Goal: Check status: Check status

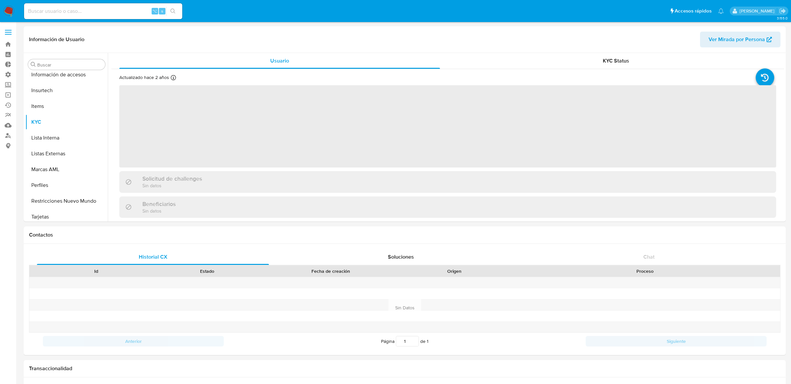
scroll to position [294, 0]
click at [116, 8] on input at bounding box center [103, 11] width 158 height 9
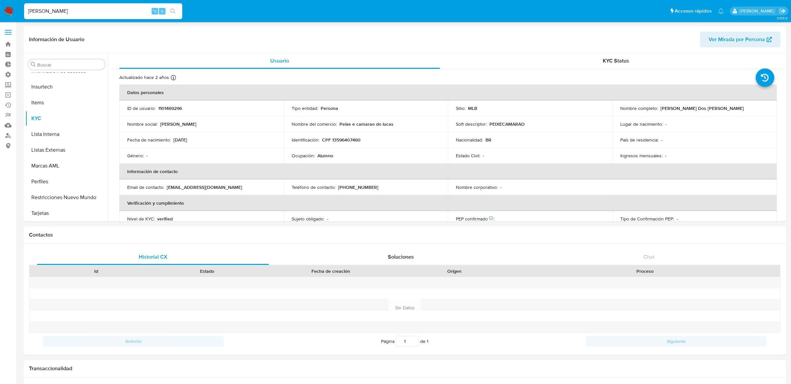
type input "ericm"
select select "10"
type input "ericmalcangi"
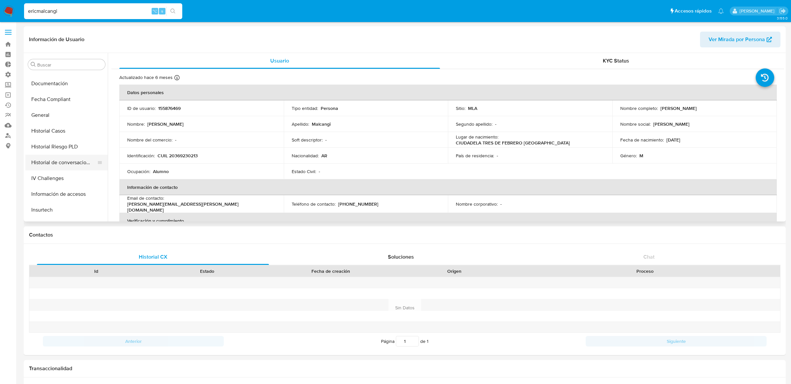
select select "10"
click at [57, 126] on button "Inversiones" at bounding box center [63, 131] width 77 height 16
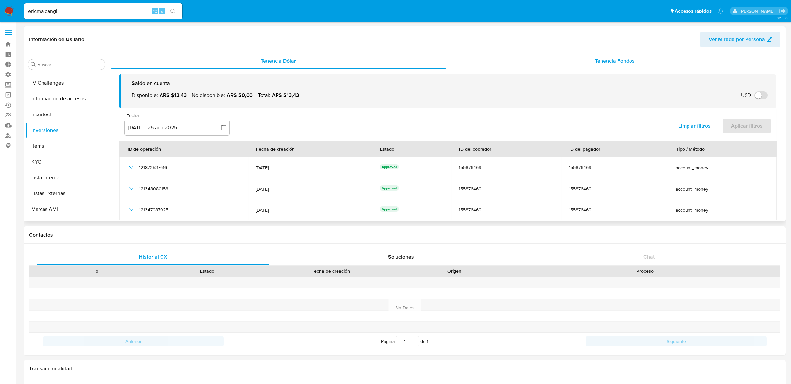
click at [595, 62] on span "Tenencia Fondos" at bounding box center [615, 61] width 40 height 8
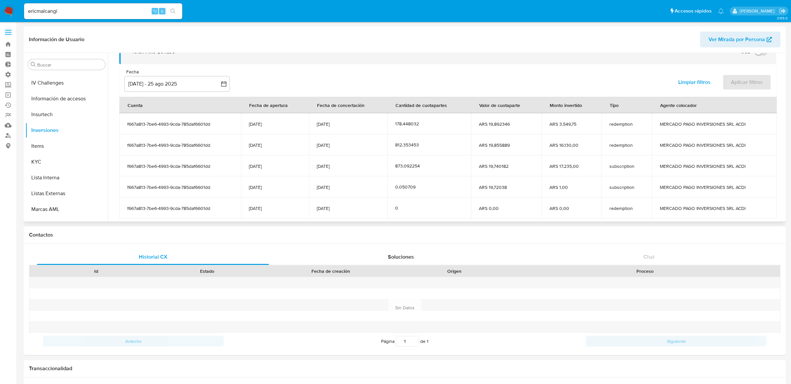
scroll to position [55, 0]
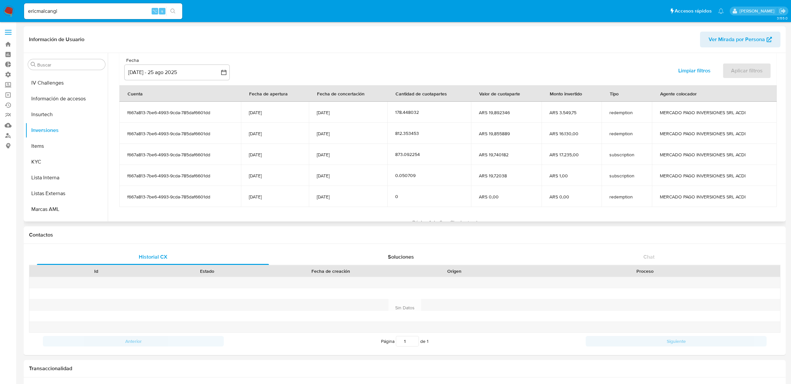
drag, startPoint x: 125, startPoint y: 111, endPoint x: 629, endPoint y: 139, distance: 504.2
click at [629, 139] on tbody "f667a813-7be6-4993-9cda-785daf6601dd 25/07/2023 20/08/2025 178.448032 ARS 19,89…" at bounding box center [447, 154] width 657 height 105
click at [629, 139] on td "redemption" at bounding box center [626, 133] width 50 height 21
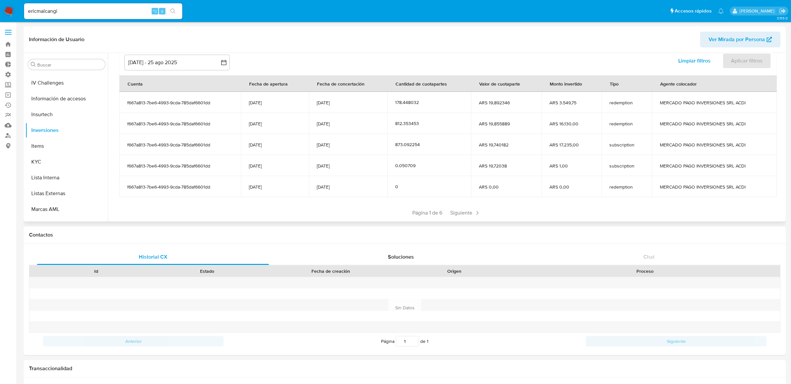
scroll to position [65, 0]
click at [481, 125] on span "ARS 19,855889" at bounding box center [506, 125] width 55 height 6
click at [564, 125] on span "ARS 16.130,00" at bounding box center [571, 125] width 44 height 6
drag, startPoint x: 553, startPoint y: 125, endPoint x: 575, endPoint y: 125, distance: 21.7
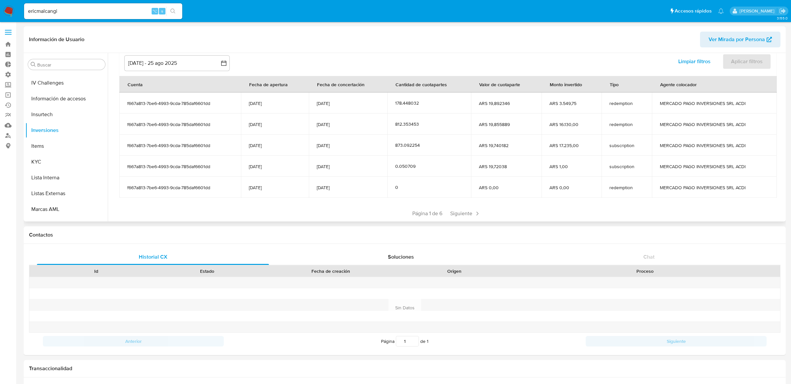
click at [575, 125] on span "ARS 16.130,00" at bounding box center [571, 125] width 44 height 6
click at [560, 111] on td "ARS 3.549,75" at bounding box center [571, 103] width 60 height 21
drag, startPoint x: 235, startPoint y: 117, endPoint x: 353, endPoint y: 117, distance: 118.3
click at [353, 117] on tr "f667a813-7be6-4993-9cda-785daf6601dd 25/07/2023 18/08/2025 812.353453 ARS 19,85…" at bounding box center [447, 124] width 657 height 21
click at [353, 117] on td "18/08/2025" at bounding box center [348, 124] width 79 height 21
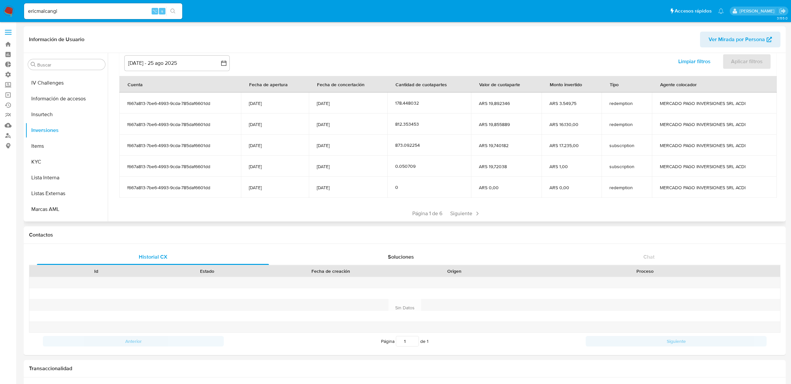
drag, startPoint x: 541, startPoint y: 101, endPoint x: 633, endPoint y: 101, distance: 91.9
click at [633, 101] on tr "f667a813-7be6-4993-9cda-785daf6601dd 25/07/2023 20/08/2025 178.448032 ARS 19,89…" at bounding box center [447, 103] width 657 height 21
click at [559, 122] on span "ARS 16.130,00" at bounding box center [571, 125] width 44 height 6
drag, startPoint x: 545, startPoint y: 124, endPoint x: 584, endPoint y: 124, distance: 38.9
click at [584, 124] on td "ARS 16.130,00" at bounding box center [571, 124] width 60 height 21
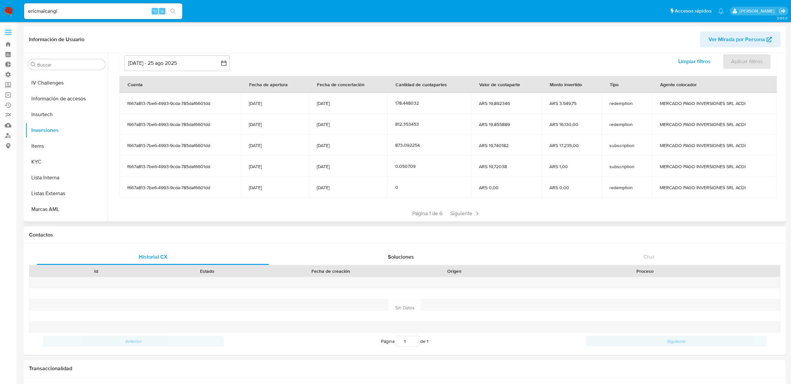
click at [625, 101] on span "redemption" at bounding box center [626, 103] width 35 height 6
click at [575, 118] on td "ARS 16.130,00" at bounding box center [571, 124] width 60 height 21
drag, startPoint x: 545, startPoint y: 126, endPoint x: 573, endPoint y: 126, distance: 28.3
click at [573, 126] on td "ARS 16.130,00" at bounding box center [571, 124] width 60 height 21
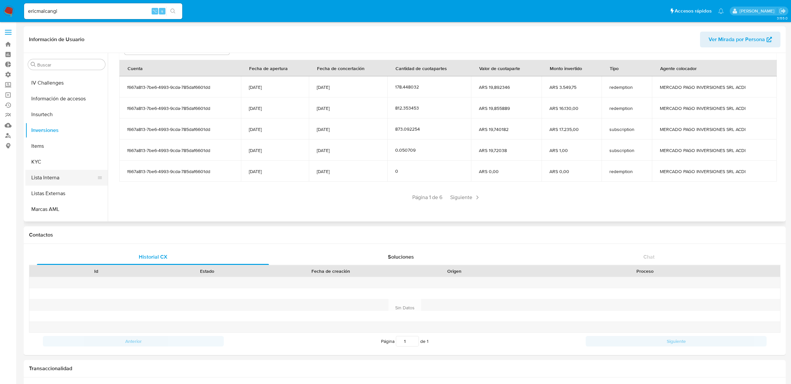
scroll to position [310, 0]
click at [9, 28] on label at bounding box center [8, 32] width 16 height 14
click at [0, 0] on input "checkbox" at bounding box center [0, 0] width 0 height 0
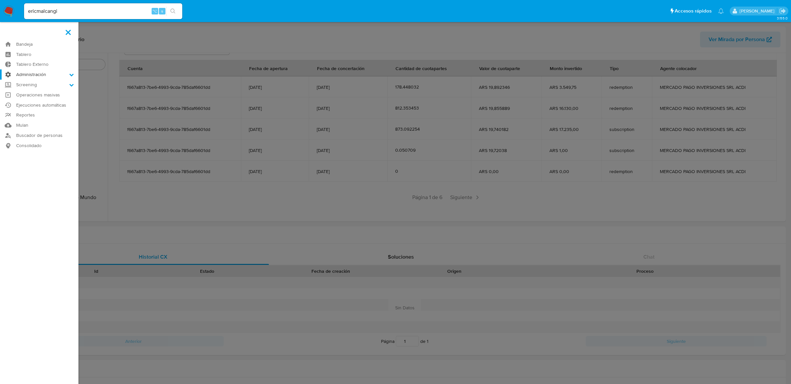
click at [28, 76] on label "Administración" at bounding box center [39, 75] width 78 height 10
click at [0, 0] on input "Administración" at bounding box center [0, 0] width 0 height 0
click at [29, 82] on link "Reglas" at bounding box center [39, 84] width 78 height 8
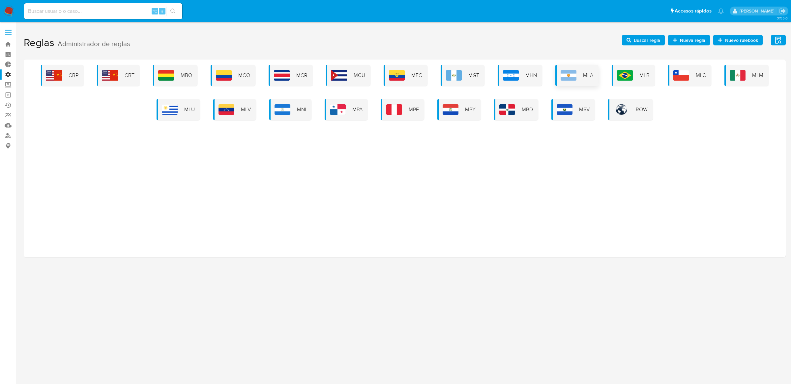
click at [557, 80] on div "MLA" at bounding box center [576, 75] width 43 height 21
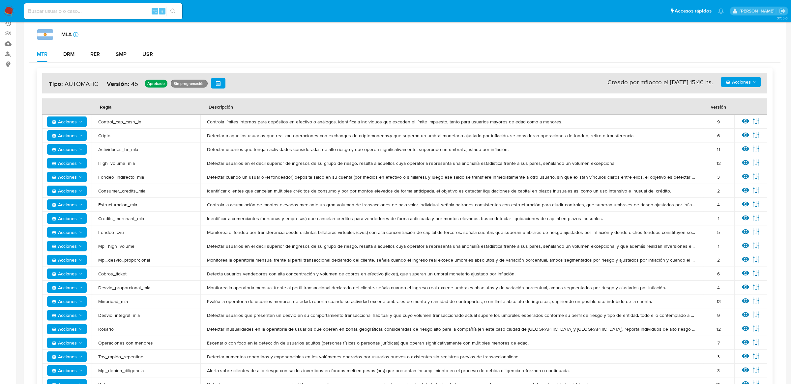
scroll to position [242, 0]
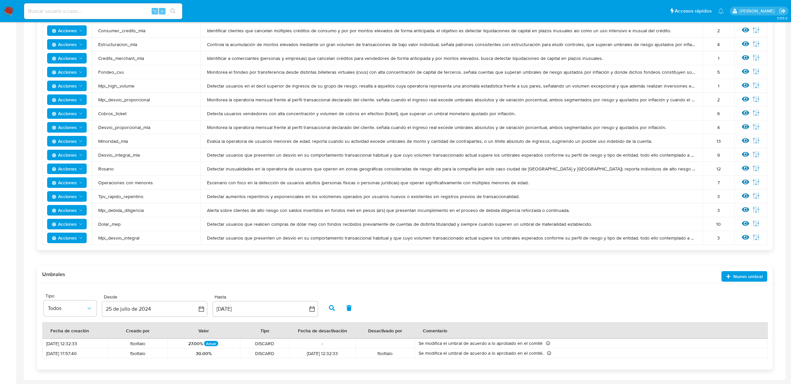
click at [742, 238] on icon at bounding box center [745, 237] width 7 height 7
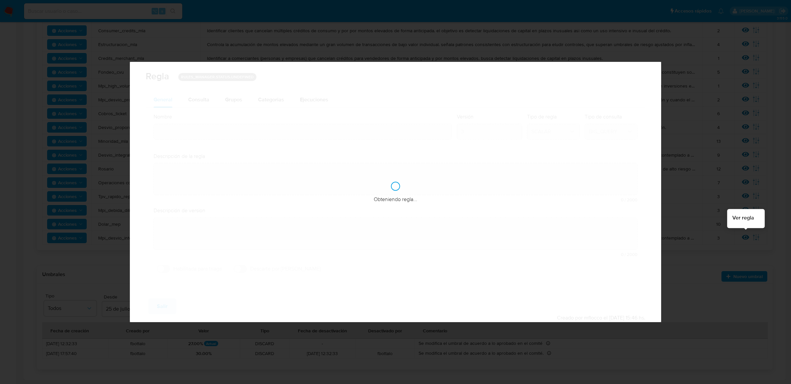
type input "Mpi_desvio_integral"
type textarea "Detectar usuarios que presenten un desvío en su comportamiento transaccional ha…"
type textarea "Clasifica clientes cuya operatoria mensual excede su perfil de ingresos (declar…"
checkbox input "true"
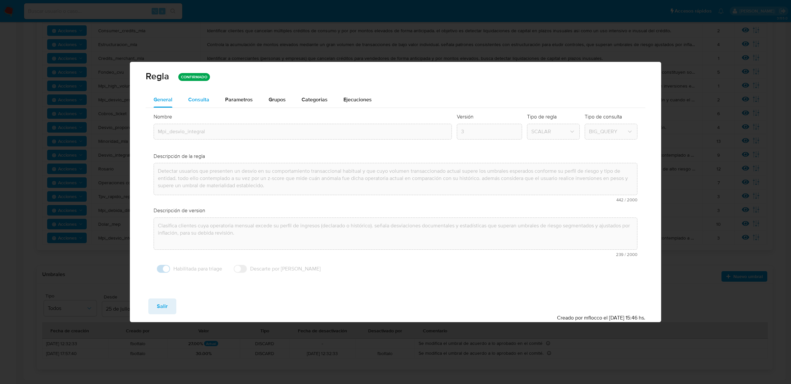
click at [200, 95] on div "Consulta" at bounding box center [198, 100] width 21 height 16
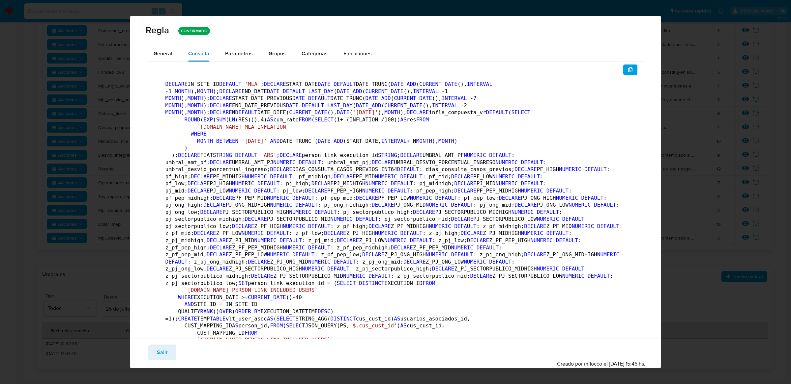
click at [200, 95] on div "Regla CONFIRMADO General Consulta Parametros Grupos Categorias Ejecuciones DECL…" at bounding box center [395, 192] width 791 height 384
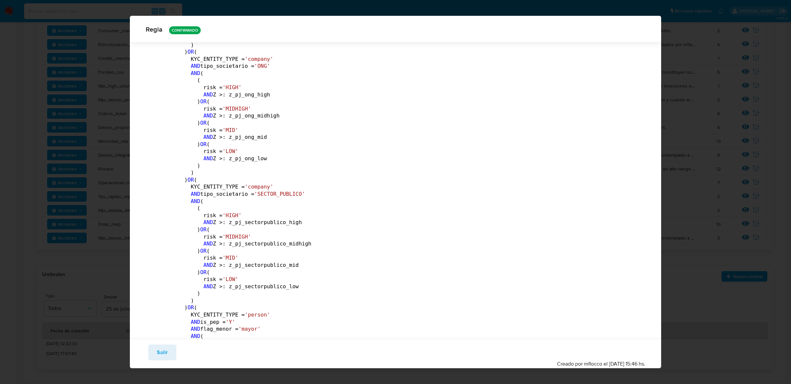
scroll to position [2888, 0]
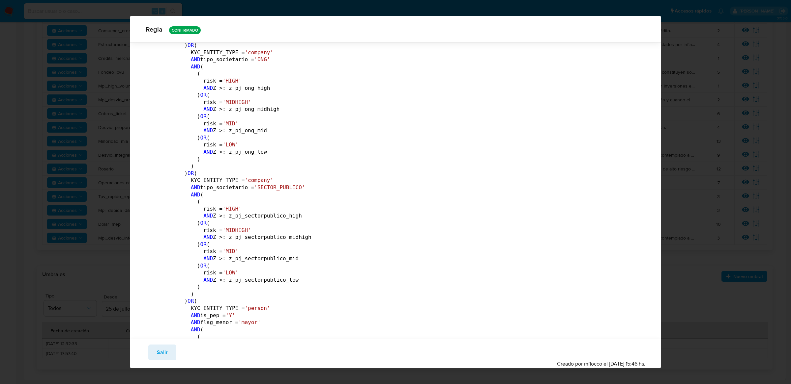
click at [165, 352] on span "Salir" at bounding box center [162, 353] width 11 height 14
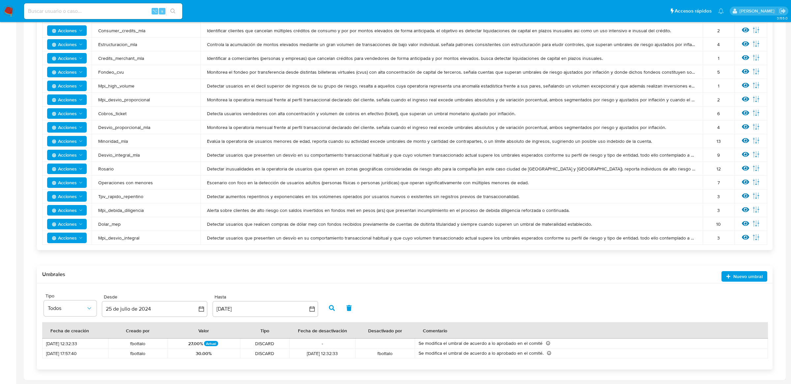
scroll to position [0, 0]
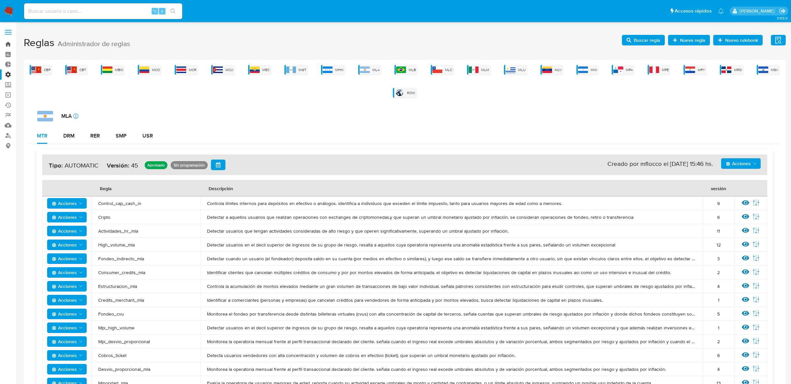
click at [9, 43] on link "Bandeja" at bounding box center [39, 44] width 78 height 10
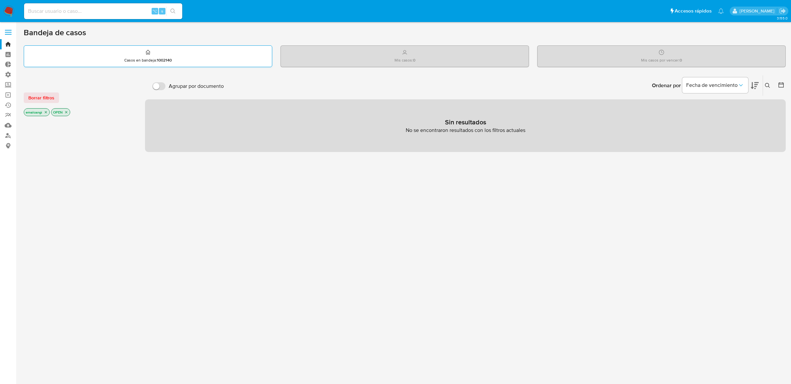
click at [92, 46] on div "Casos en bandeja : 1002140" at bounding box center [148, 56] width 248 height 21
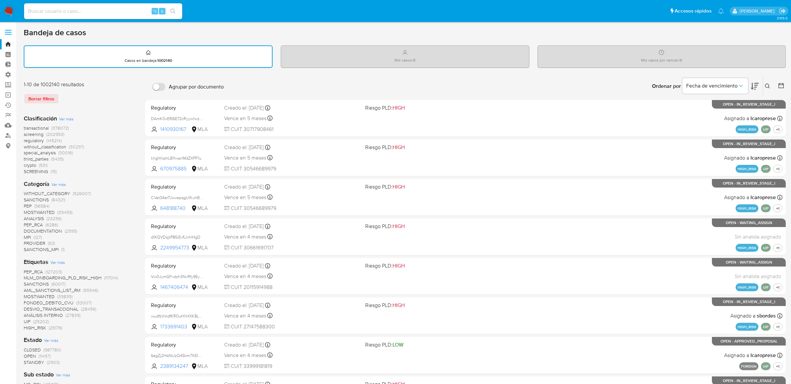
click at [54, 134] on span "(202953)" at bounding box center [55, 134] width 18 height 7
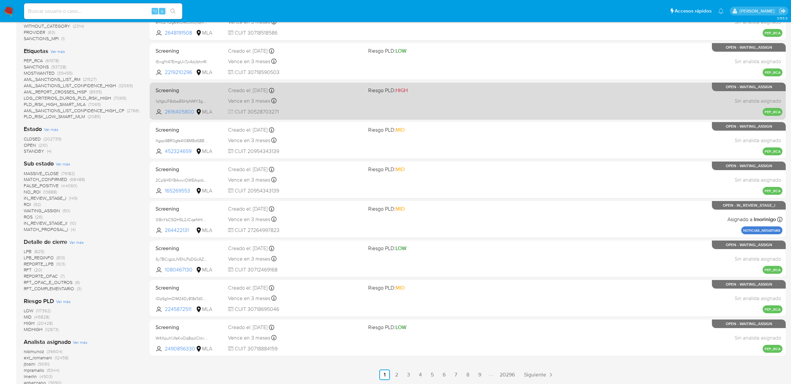
scroll to position [137, 0]
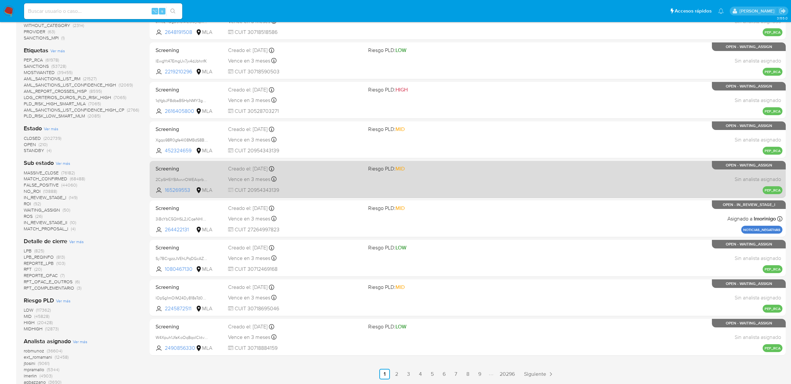
click at [234, 171] on div "Creado el: 22/08/2025 Creado el: 22/08/2025 07:14:08" at bounding box center [295, 168] width 134 height 7
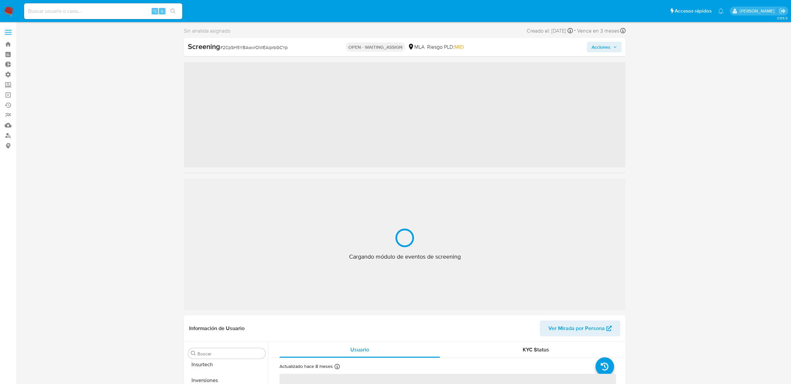
scroll to position [310, 0]
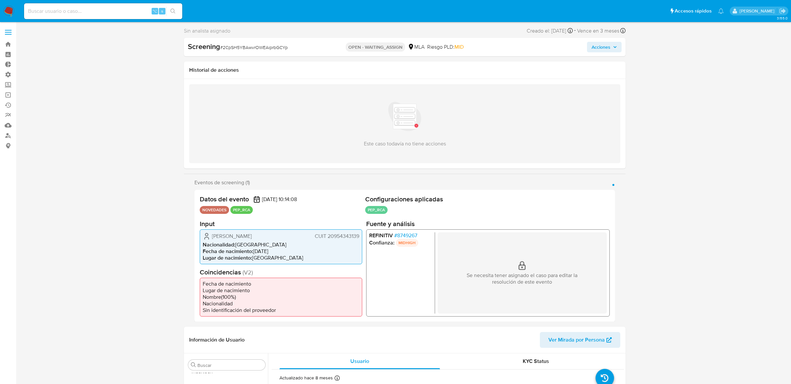
select select "10"
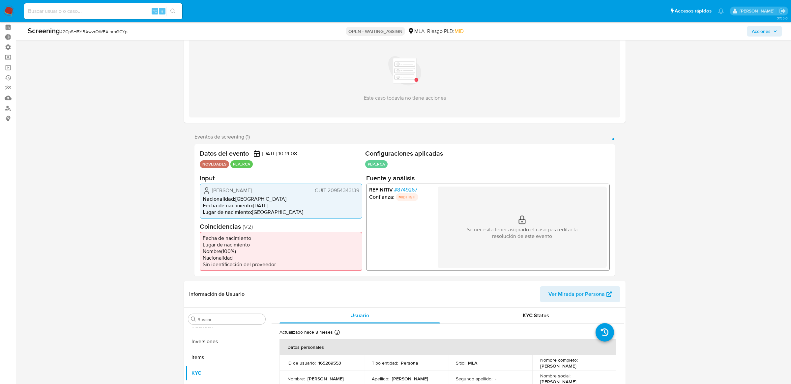
scroll to position [29, 0]
click at [115, 10] on input at bounding box center [103, 11] width 158 height 9
paste input "Lk69Hax7QoXv3LosQ6Zl8K1E"
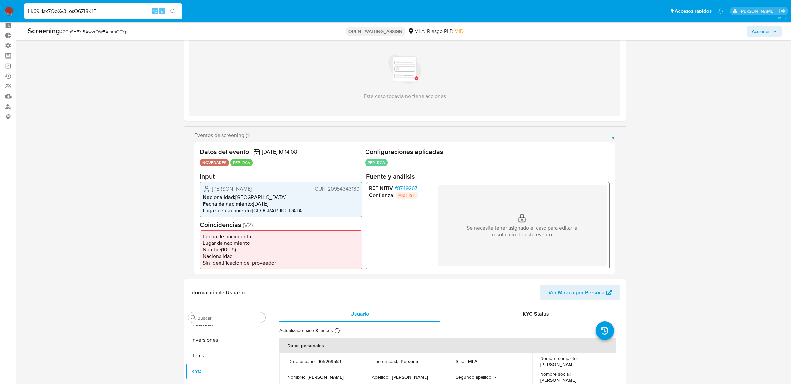
type input "Lk69Hax7QoXv3LosQ6Zl8K1E"
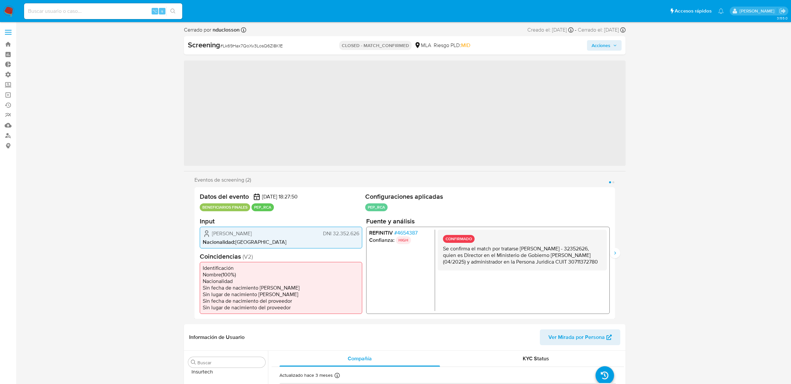
scroll to position [310, 0]
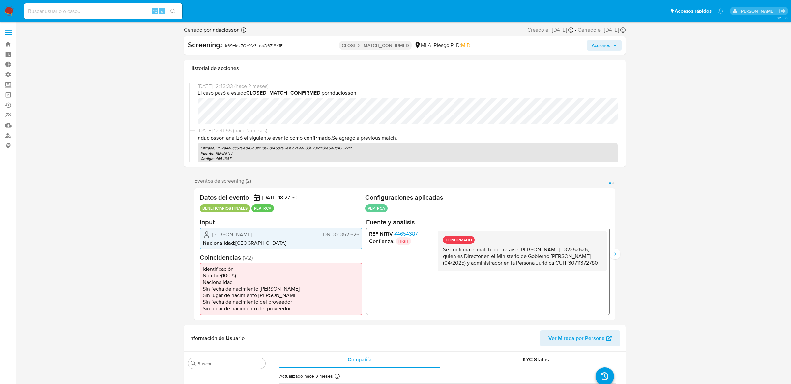
select select "10"
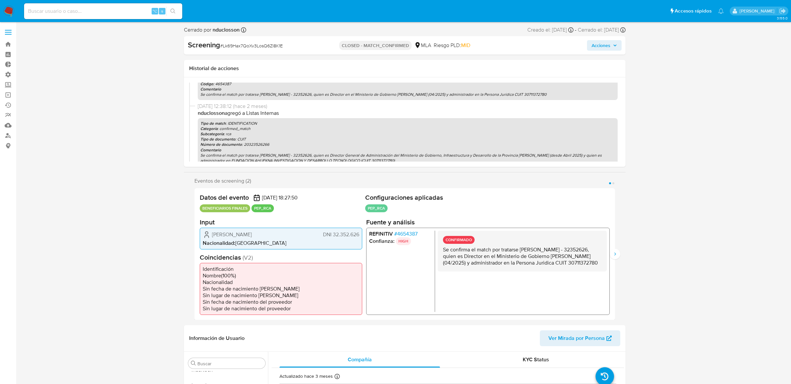
scroll to position [0, 0]
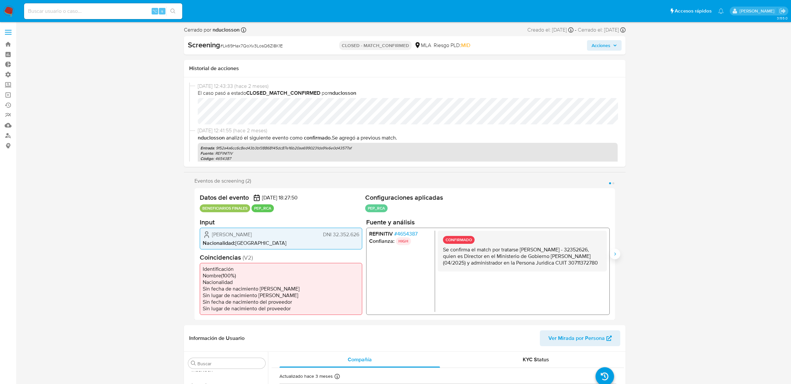
click at [617, 253] on icon "Siguiente" at bounding box center [614, 254] width 5 height 5
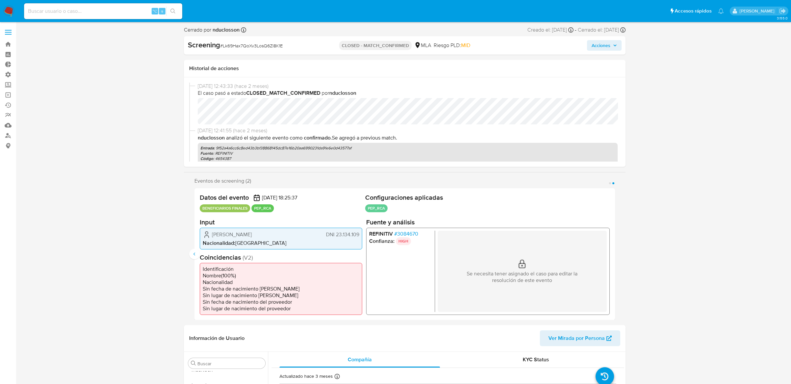
click at [198, 248] on div "Datos del evento 27/05/2025 18:25:37 BENEFICIARIOS FINALES PEP_RCA Configuracio…" at bounding box center [404, 254] width 420 height 132
click at [197, 250] on button "Anterior" at bounding box center [194, 254] width 11 height 11
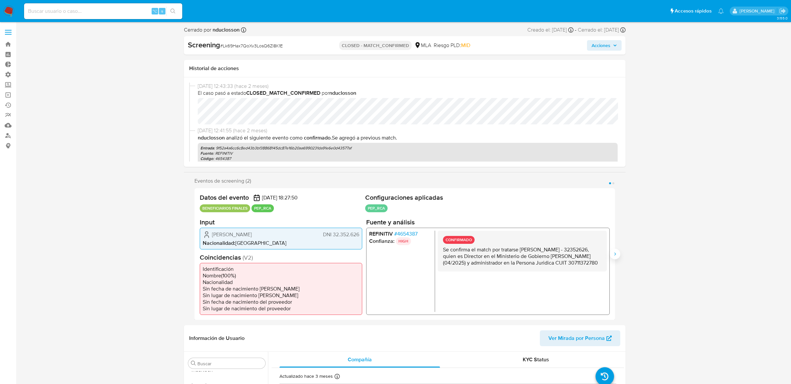
click at [617, 254] on button "Siguiente" at bounding box center [614, 254] width 11 height 11
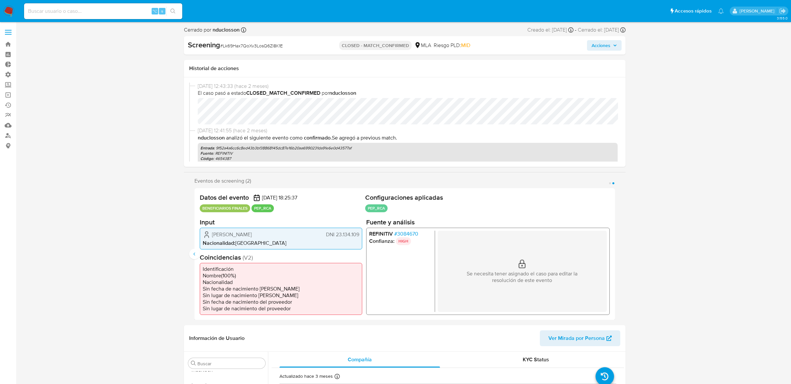
click at [270, 46] on span "# Lk69Hax7QoXv3LosQ6Zl8K1E" at bounding box center [251, 46] width 63 height 7
copy span "Lk69Hax7QoXv3LosQ6Zl8K1E"
click at [262, 48] on span "# Lk69Hax7QoXv3LosQ6Zl8K1E" at bounding box center [251, 46] width 63 height 7
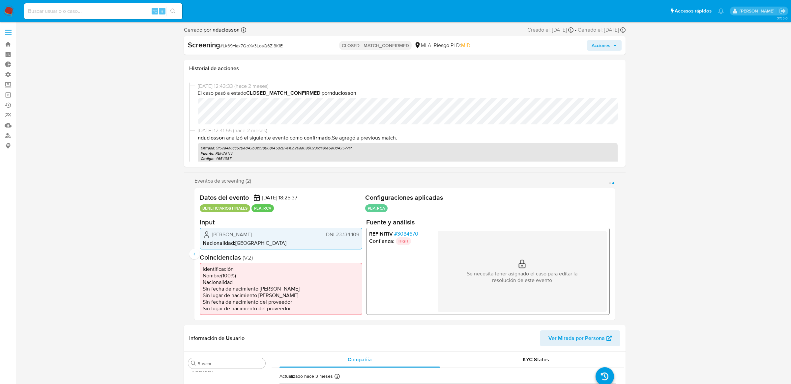
click at [195, 260] on div "Datos del evento 27/05/2025 18:25:37 BENEFICIARIOS FINALES PEP_RCA Configuracio…" at bounding box center [404, 254] width 420 height 132
click at [199, 255] on button "Anterior" at bounding box center [194, 254] width 11 height 11
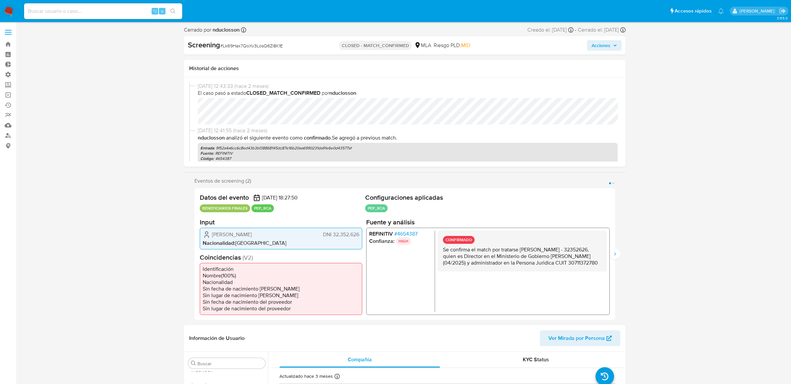
click at [620, 261] on div "Eventos de screening (2) Página 1 Página 2 Datos del evento 27/05/2025 18:27:50…" at bounding box center [404, 249] width 441 height 143
click at [616, 257] on button "Siguiente" at bounding box center [614, 254] width 11 height 11
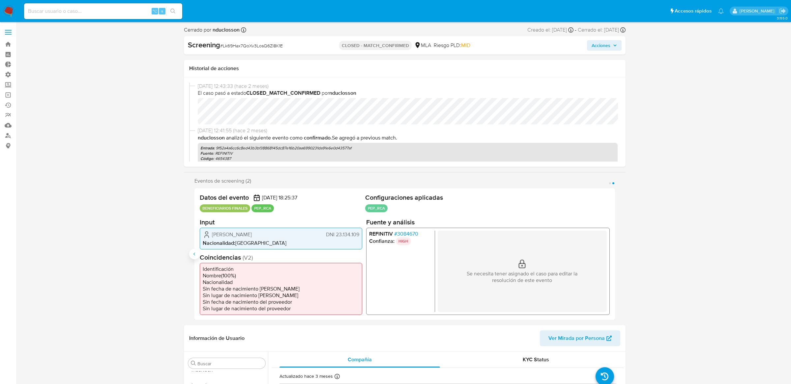
click at [192, 254] on icon "Anterior" at bounding box center [194, 254] width 5 height 5
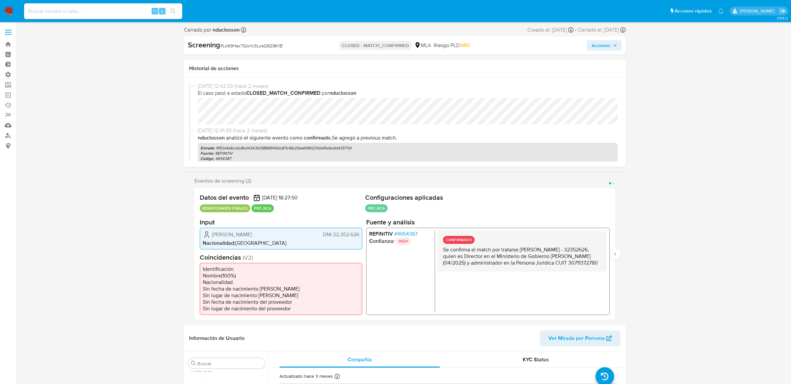
click at [612, 245] on div "Datos del evento 27/05/2025 18:27:50 BENEFICIARIOS FINALES PEP_RCA Configuracio…" at bounding box center [404, 254] width 420 height 132
click at [614, 250] on button "Siguiente" at bounding box center [614, 254] width 11 height 11
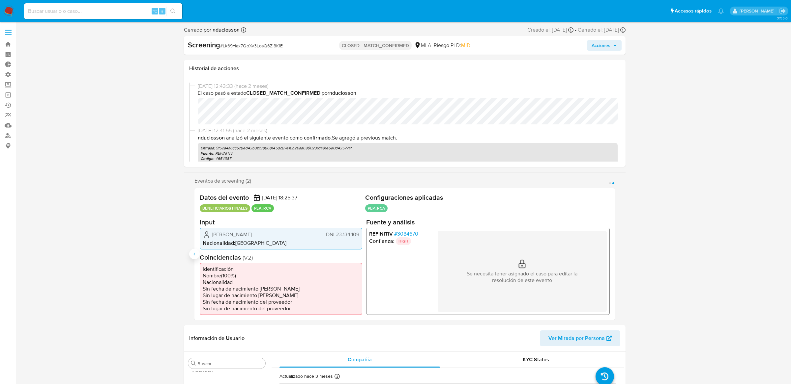
click at [194, 257] on button "Anterior" at bounding box center [194, 254] width 11 height 11
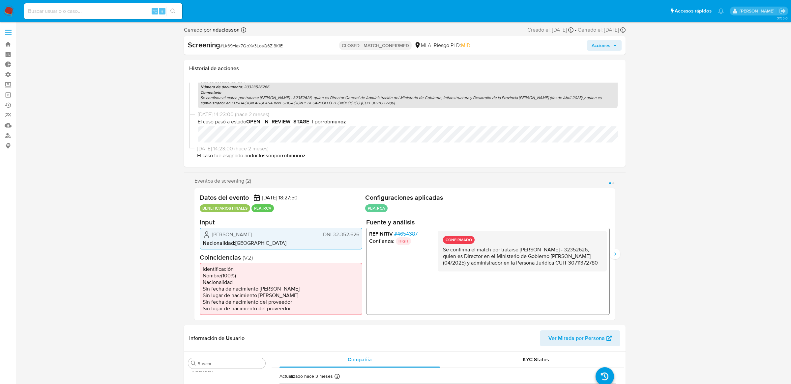
scroll to position [87, 0]
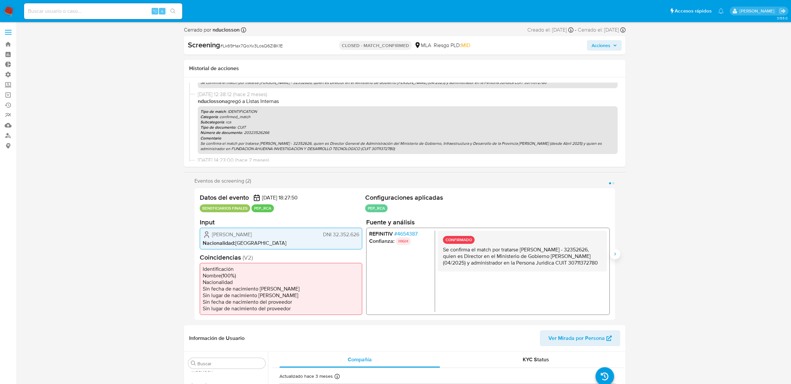
click at [615, 257] on button "Siguiente" at bounding box center [614, 254] width 11 height 11
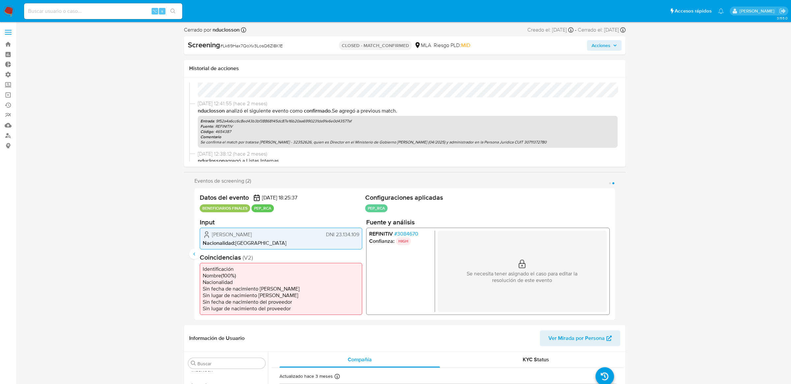
scroll to position [24, 0]
